Goal: Task Accomplishment & Management: Manage account settings

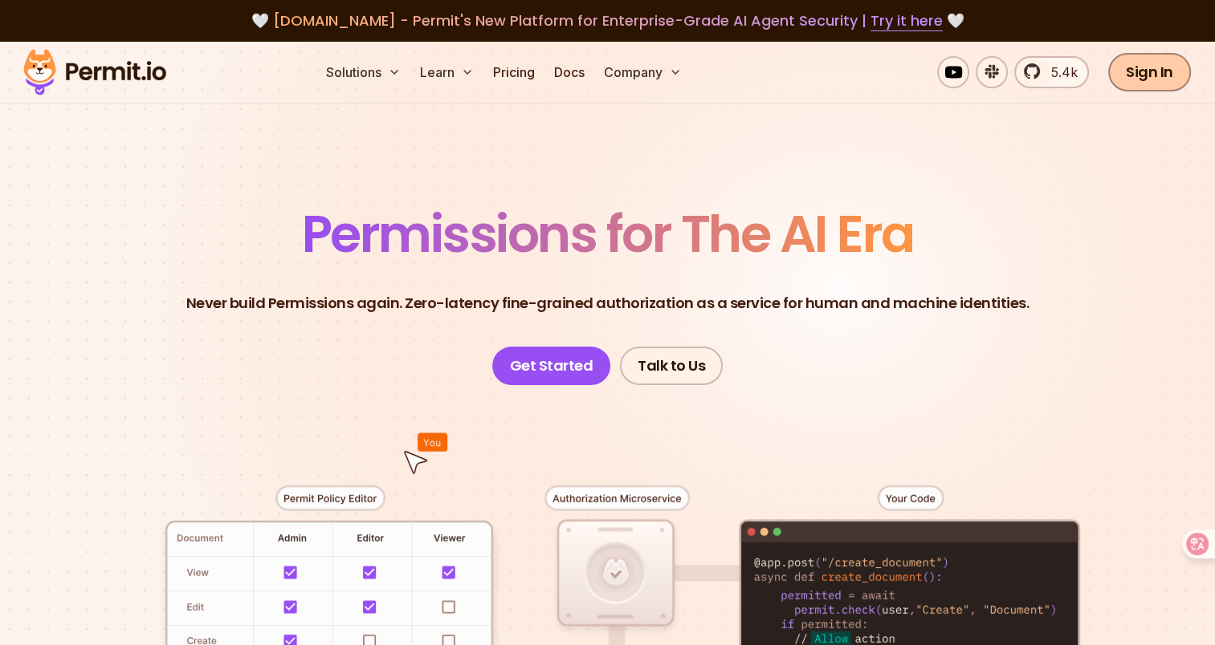
click at [1145, 75] on link "Sign In" at bounding box center [1149, 72] width 83 height 39
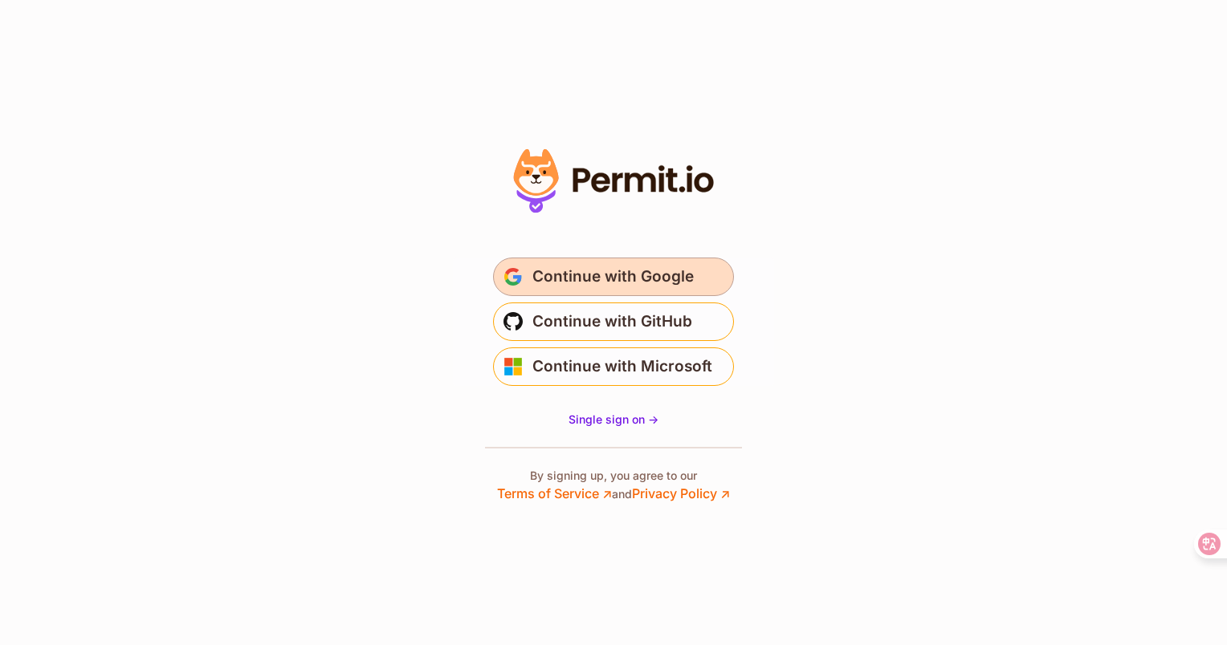
click at [692, 267] on button "Continue with Google" at bounding box center [613, 277] width 241 height 39
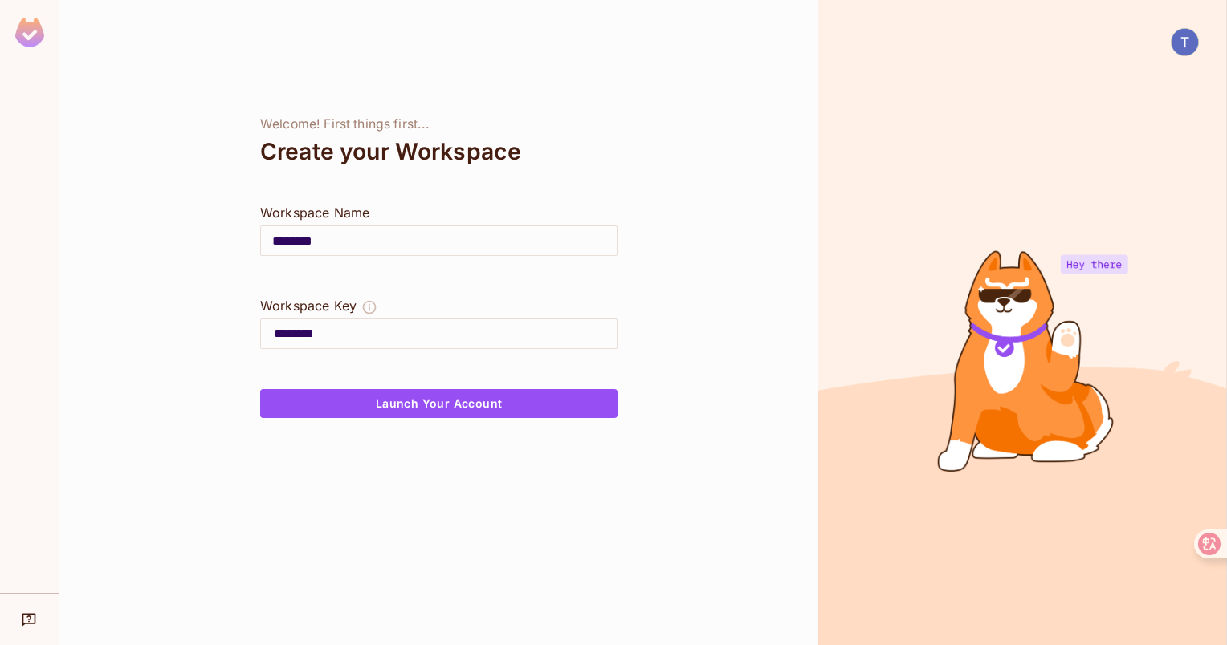
click at [417, 248] on input "********" at bounding box center [439, 240] width 356 height 45
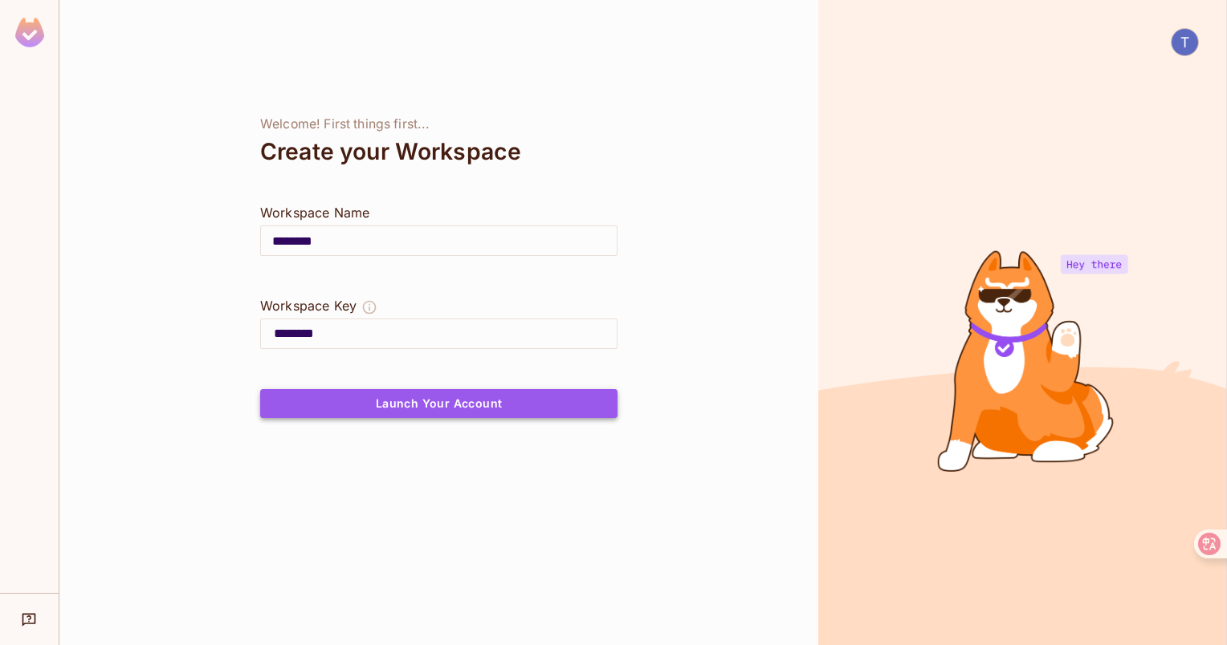
click at [494, 401] on button "Launch Your Account" at bounding box center [438, 403] width 357 height 29
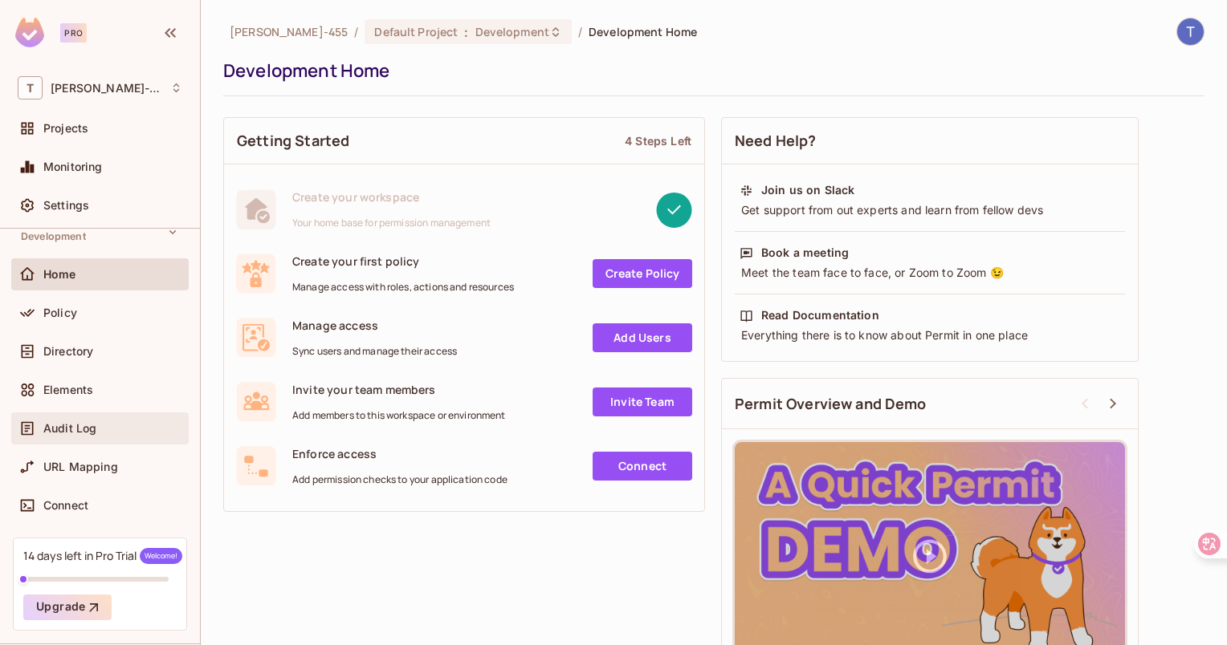
scroll to position [80, 0]
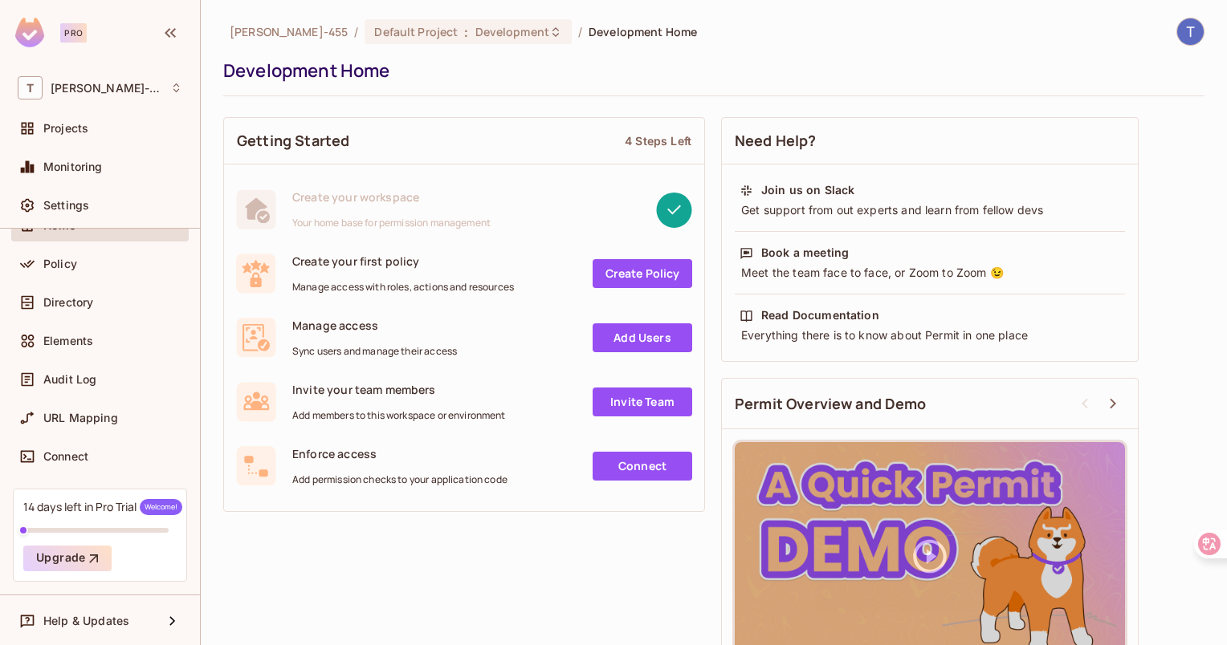
click at [1177, 31] on img at bounding box center [1190, 31] width 26 height 26
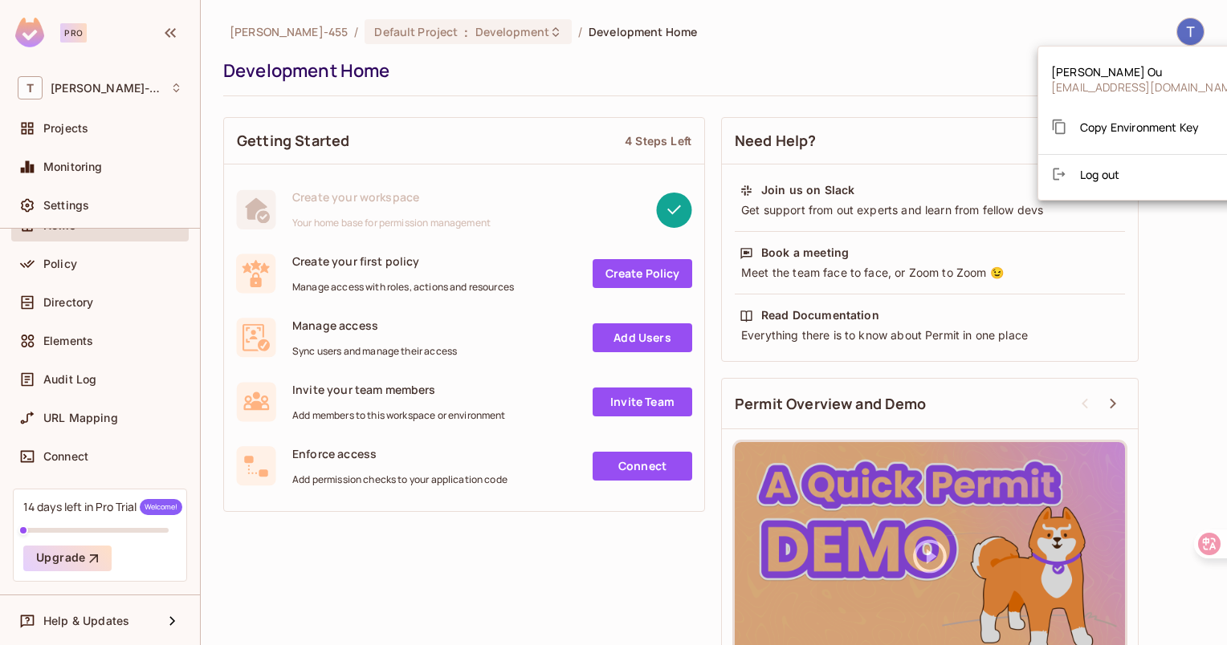
click at [67, 31] on div at bounding box center [613, 322] width 1227 height 645
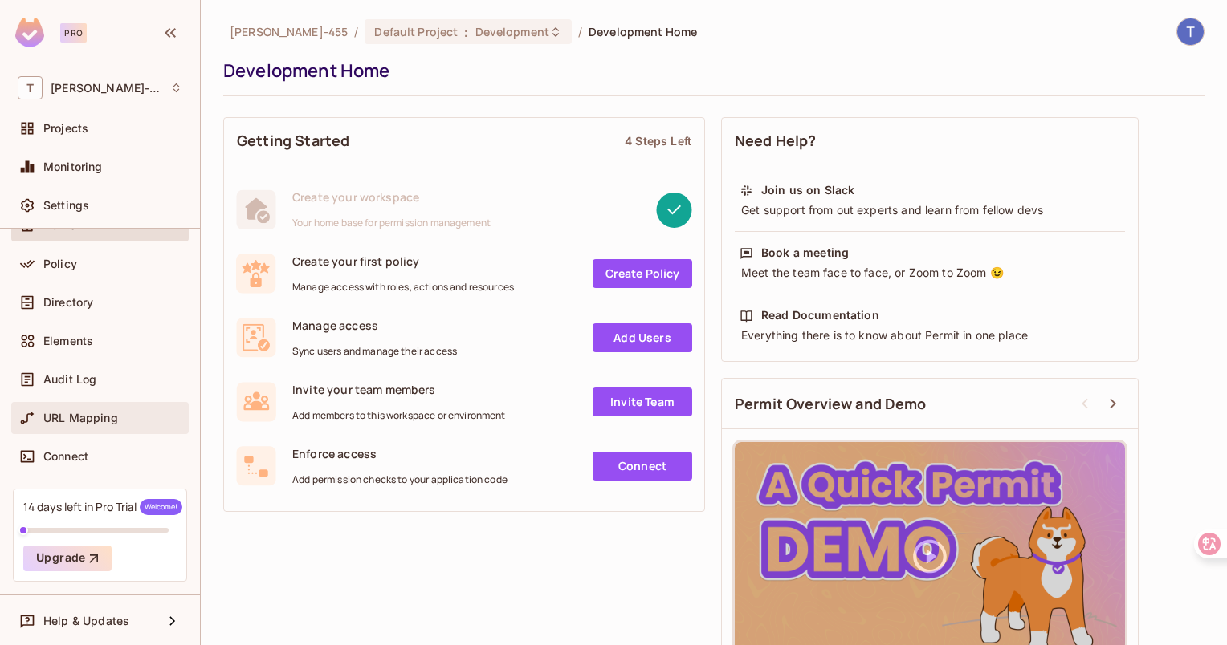
click at [110, 409] on div "URL Mapping" at bounding box center [100, 418] width 165 height 19
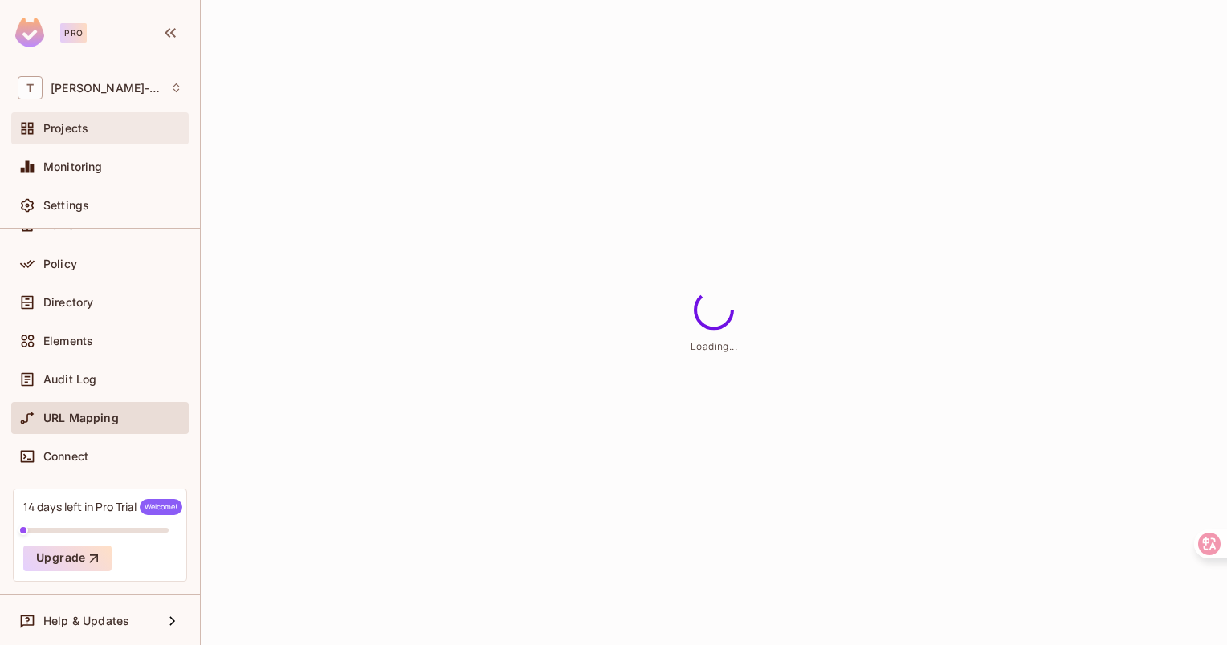
click at [97, 130] on div "Projects" at bounding box center [112, 128] width 139 height 13
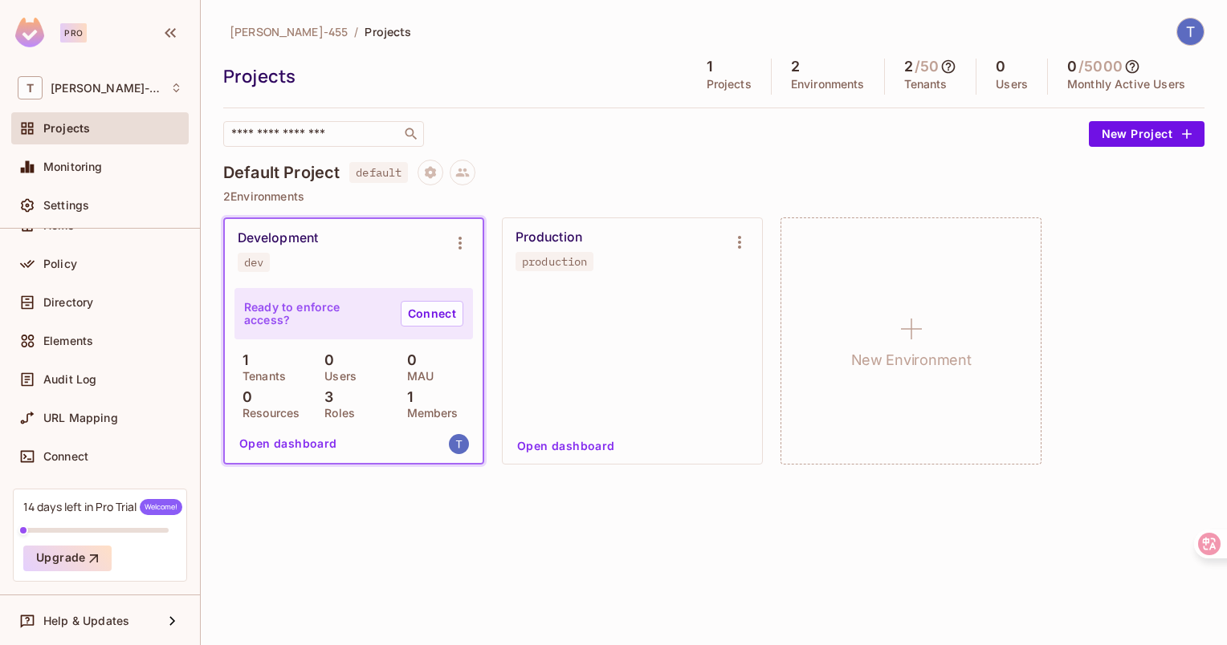
click at [22, 31] on img at bounding box center [29, 33] width 29 height 30
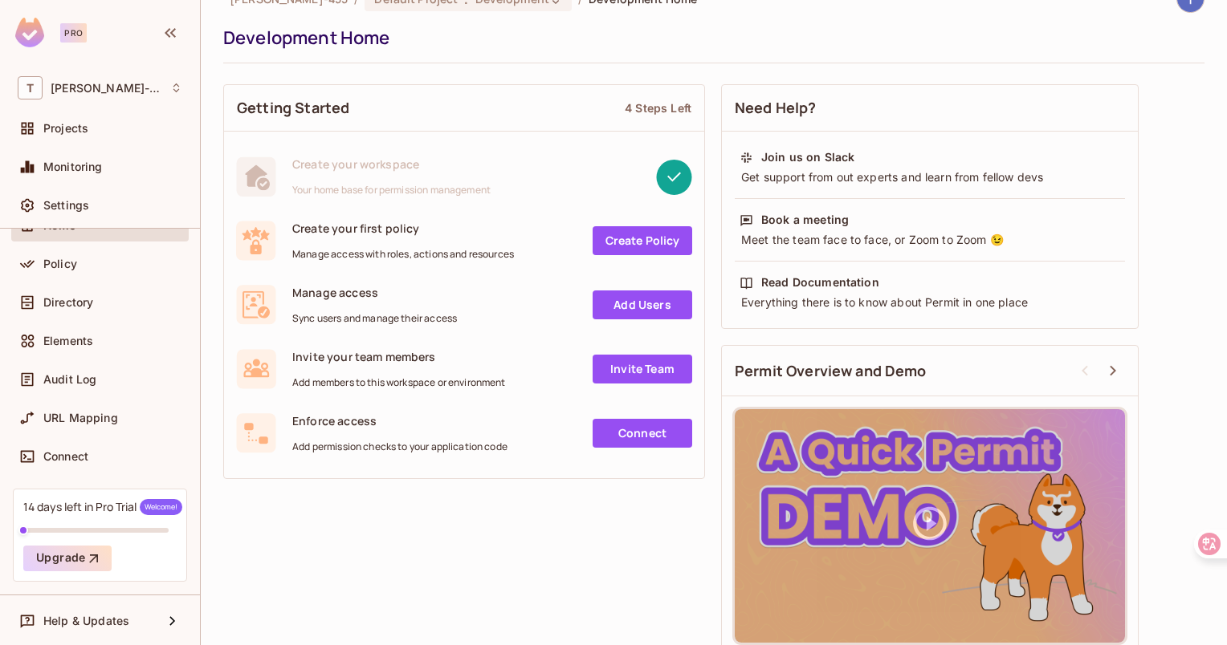
scroll to position [51, 0]
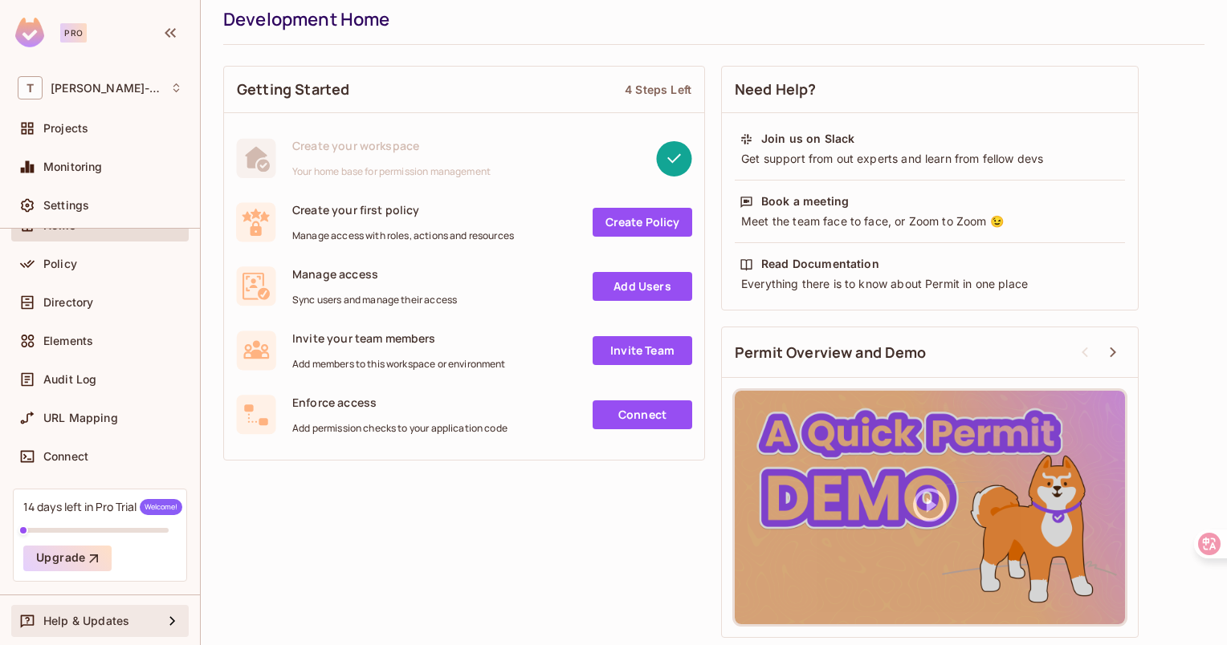
click at [163, 614] on icon at bounding box center [172, 621] width 19 height 19
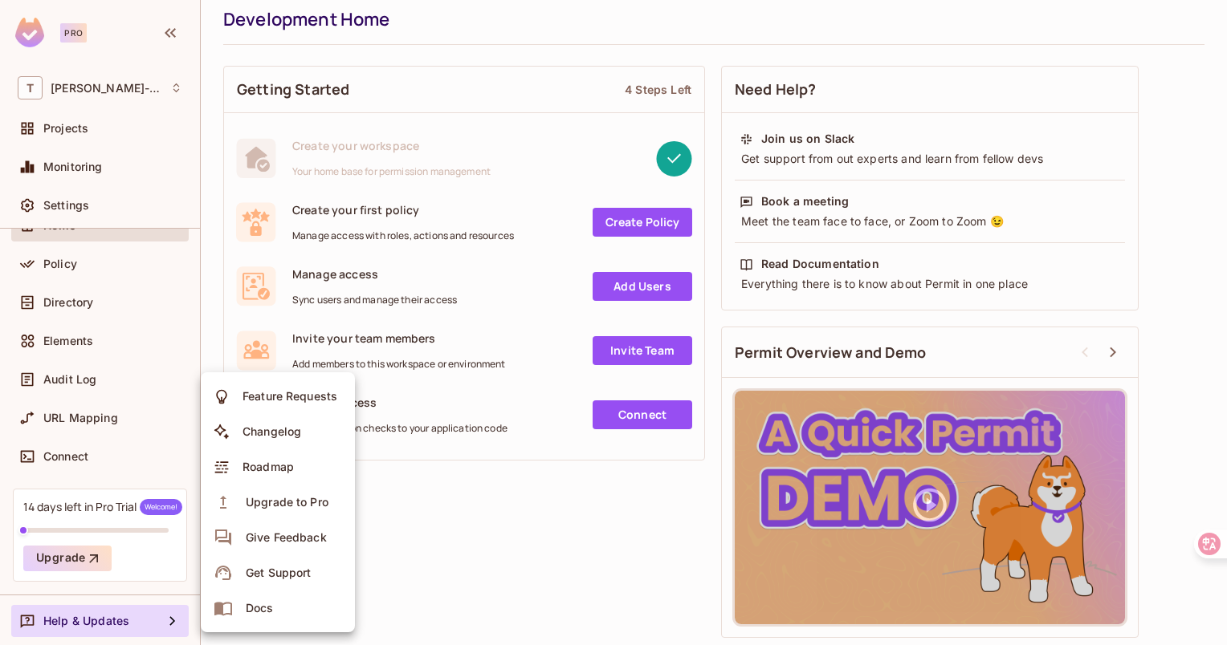
click at [517, 542] on div at bounding box center [613, 322] width 1227 height 645
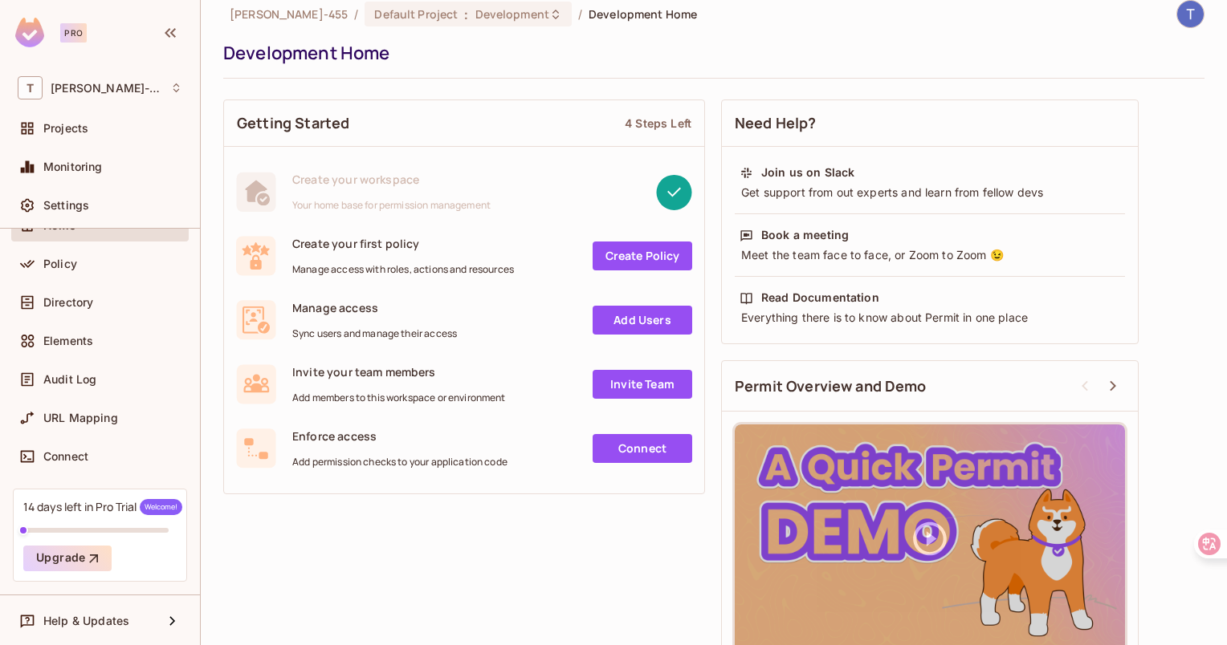
scroll to position [0, 0]
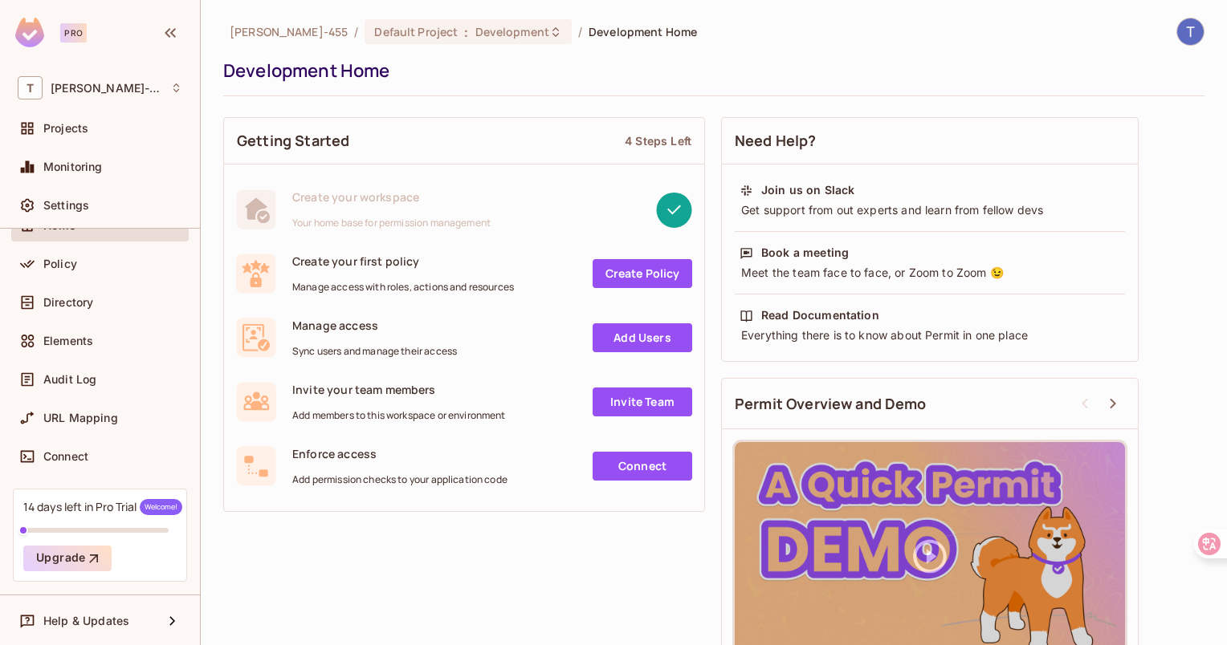
click at [25, 43] on img at bounding box center [29, 33] width 29 height 30
